Goal: Communication & Community: Participate in discussion

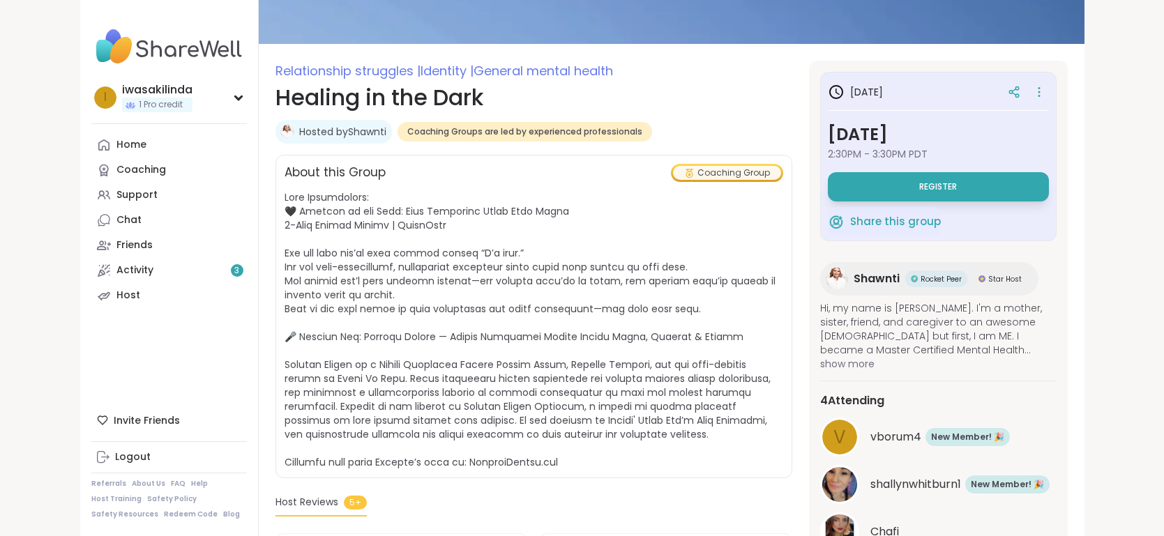
click at [837, 365] on span "show more" at bounding box center [938, 364] width 236 height 14
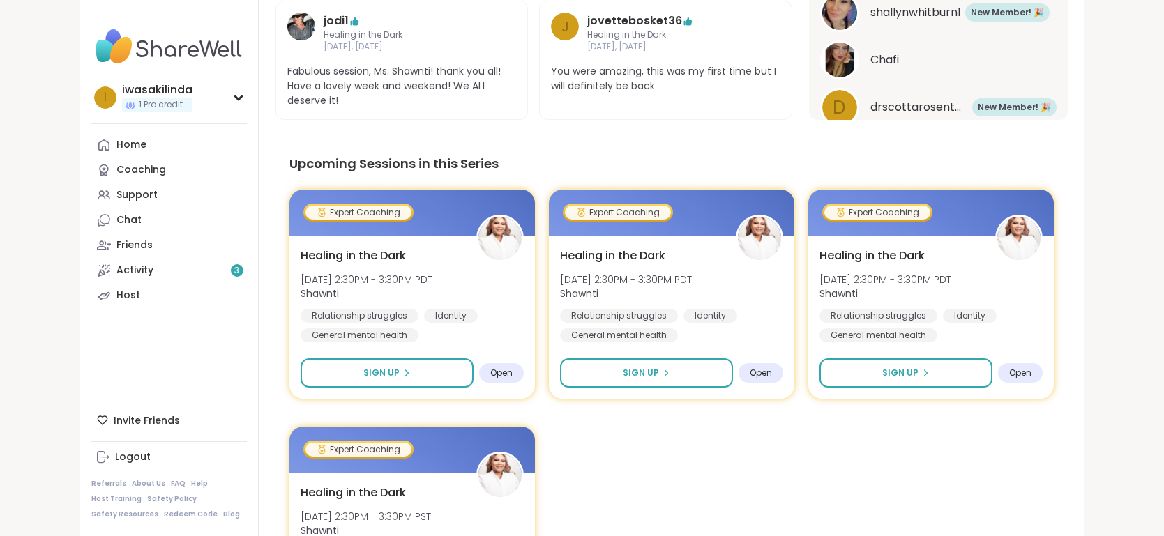
scroll to position [962, 0]
click at [734, 411] on div "Expert Coaching Healing in the Dark Thu, Oct 16 | 2:30PM - 3:30PM PDT Shawnti R…" at bounding box center [671, 412] width 764 height 446
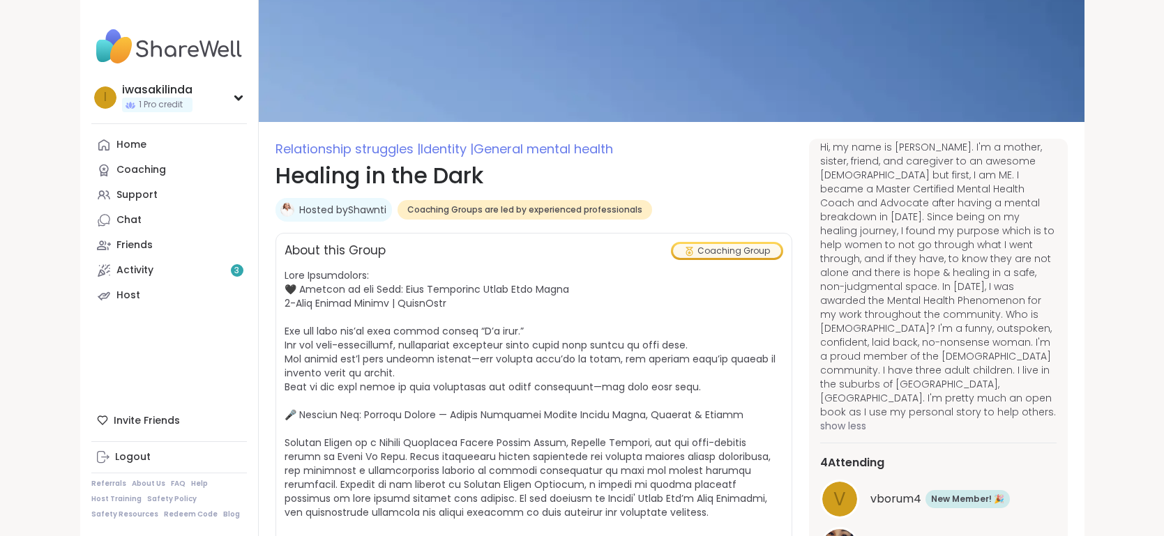
scroll to position [0, 0]
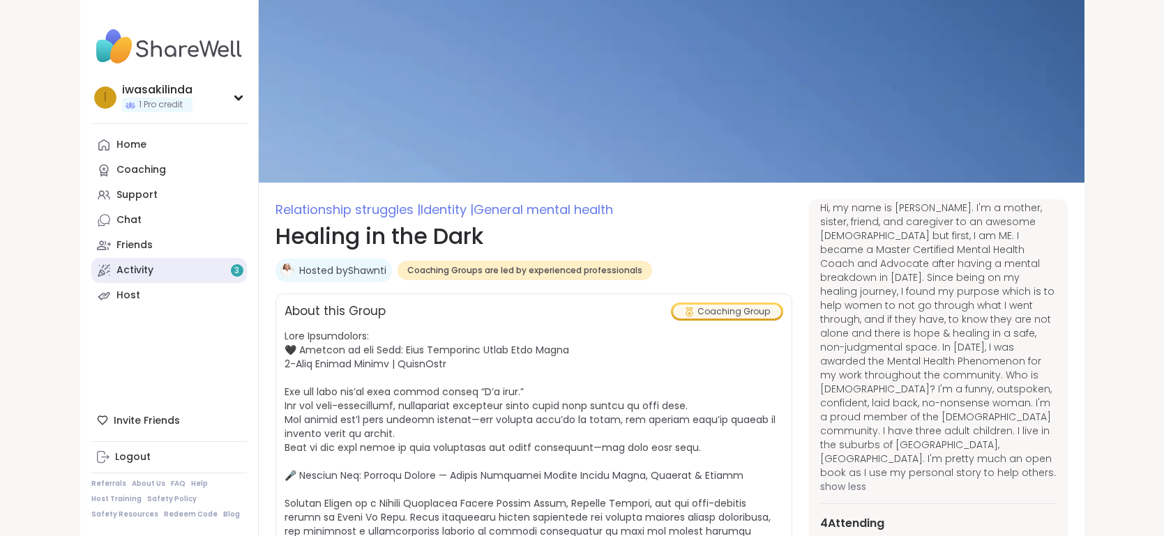
click at [146, 272] on div "Activity 3" at bounding box center [134, 271] width 37 height 14
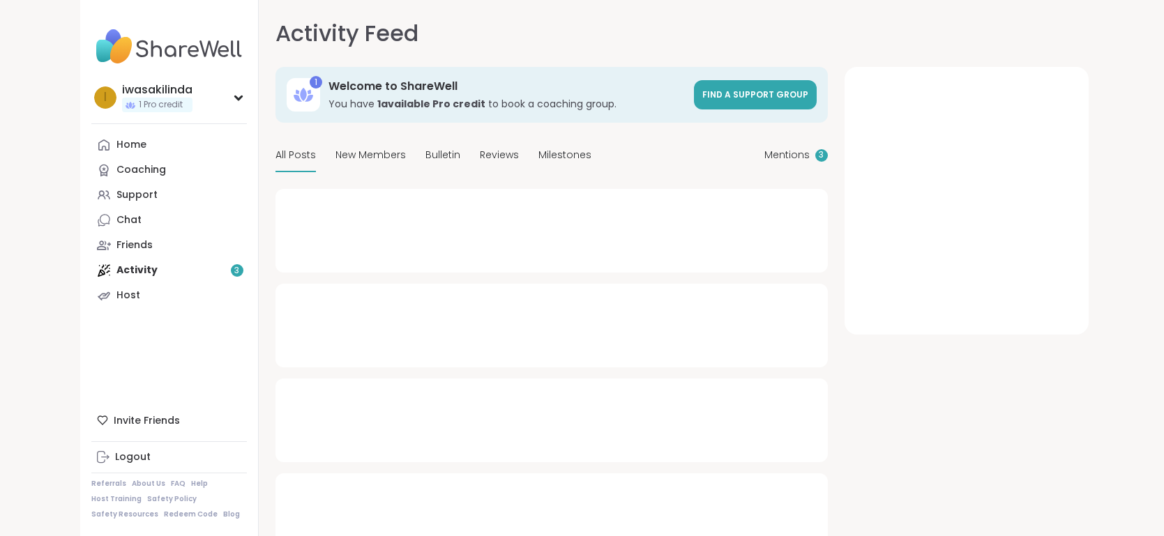
click at [146, 272] on div "Home Coaching Support Chat Friends Activity 3 Host" at bounding box center [169, 220] width 156 height 176
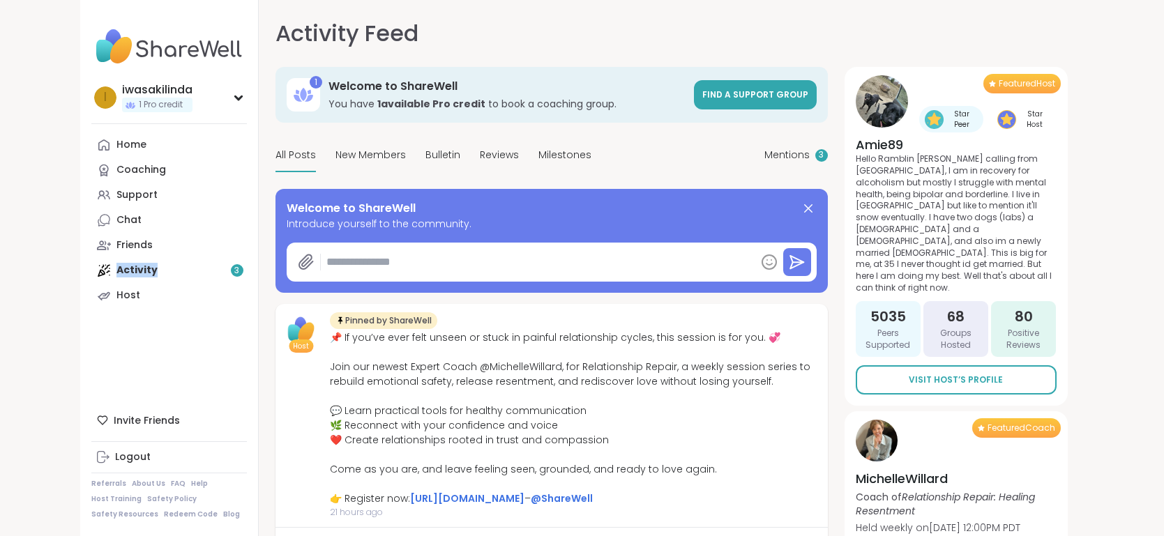
type textarea "*"
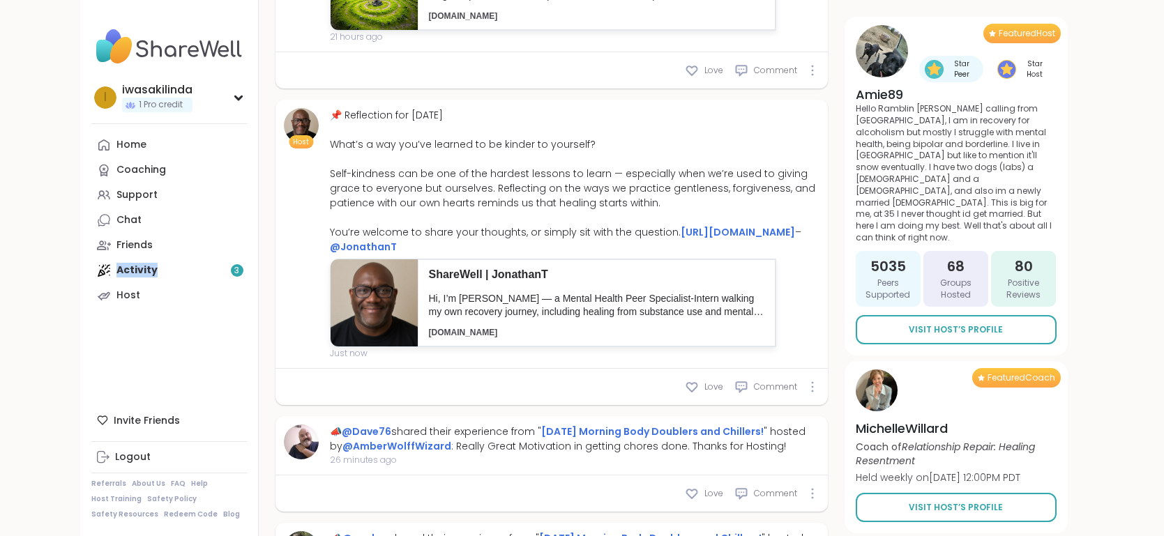
scroll to position [570, 0]
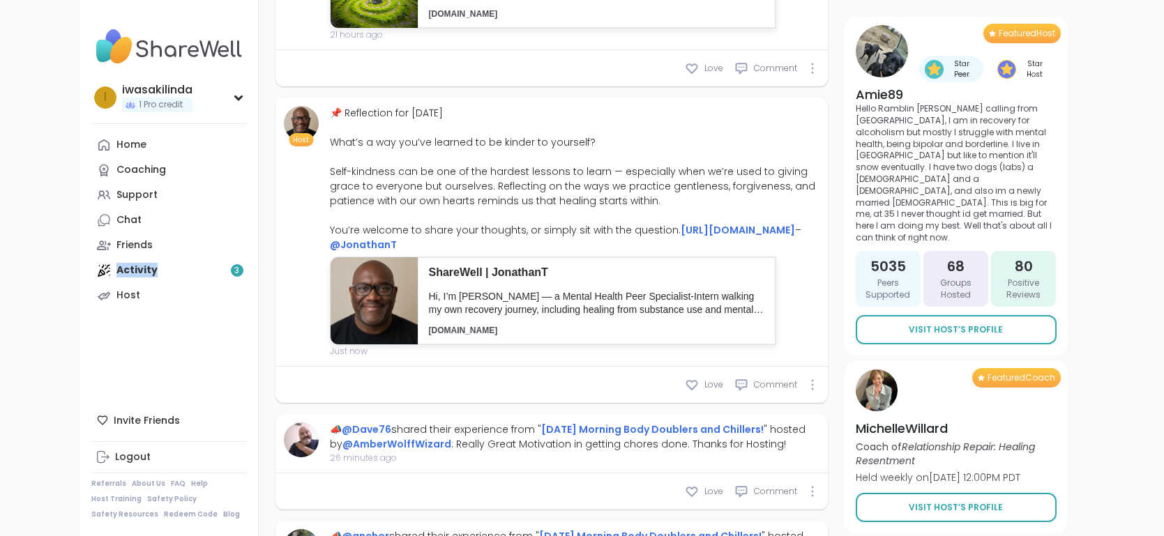
click at [709, 280] on p "ShareWell | JonathanT" at bounding box center [596, 272] width 335 height 15
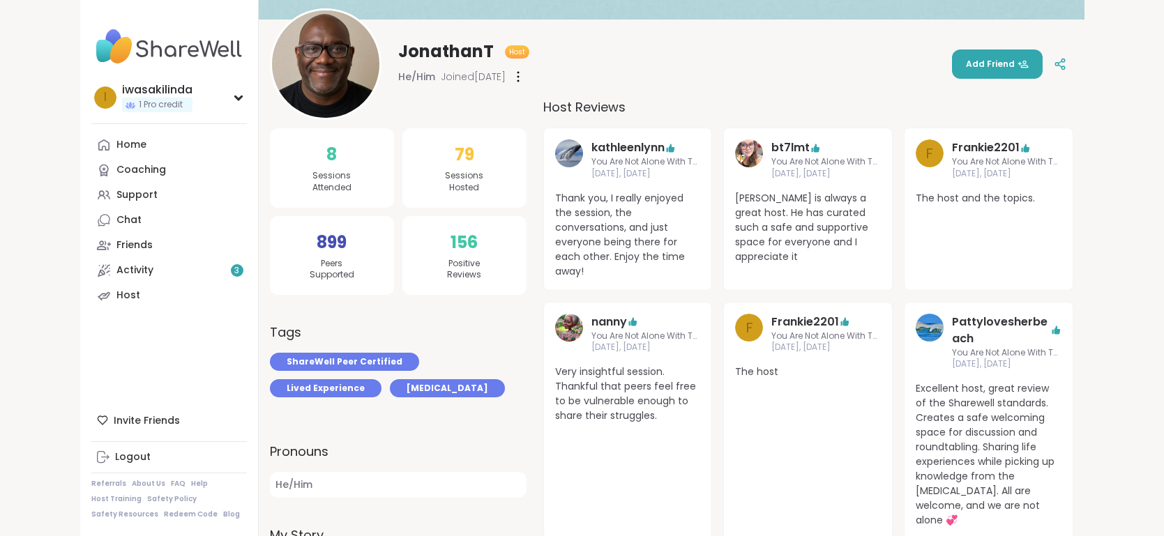
scroll to position [148, 0]
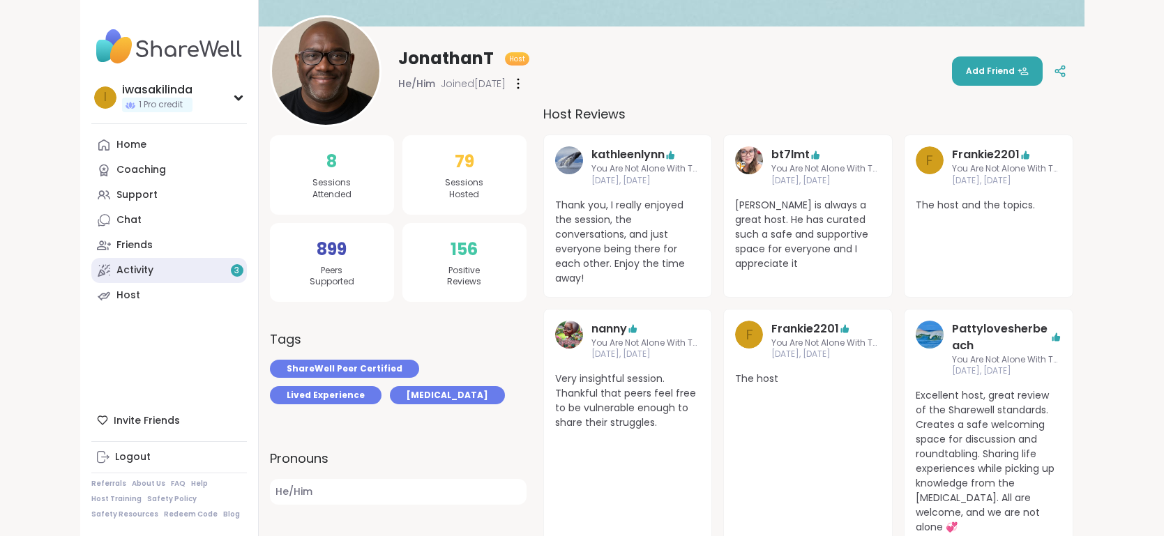
click at [138, 275] on div "Activity 3" at bounding box center [134, 271] width 37 height 14
